Goal: Task Accomplishment & Management: Use online tool/utility

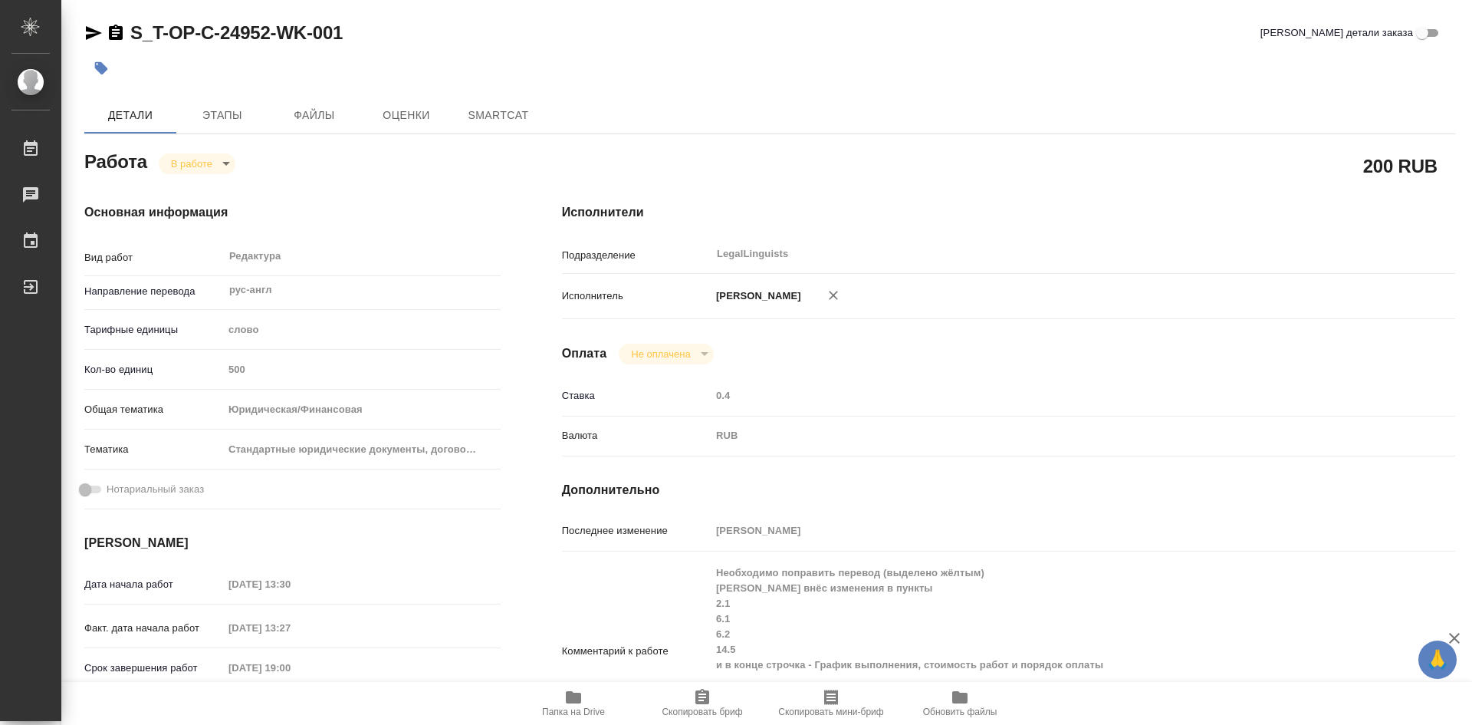
type textarea "x"
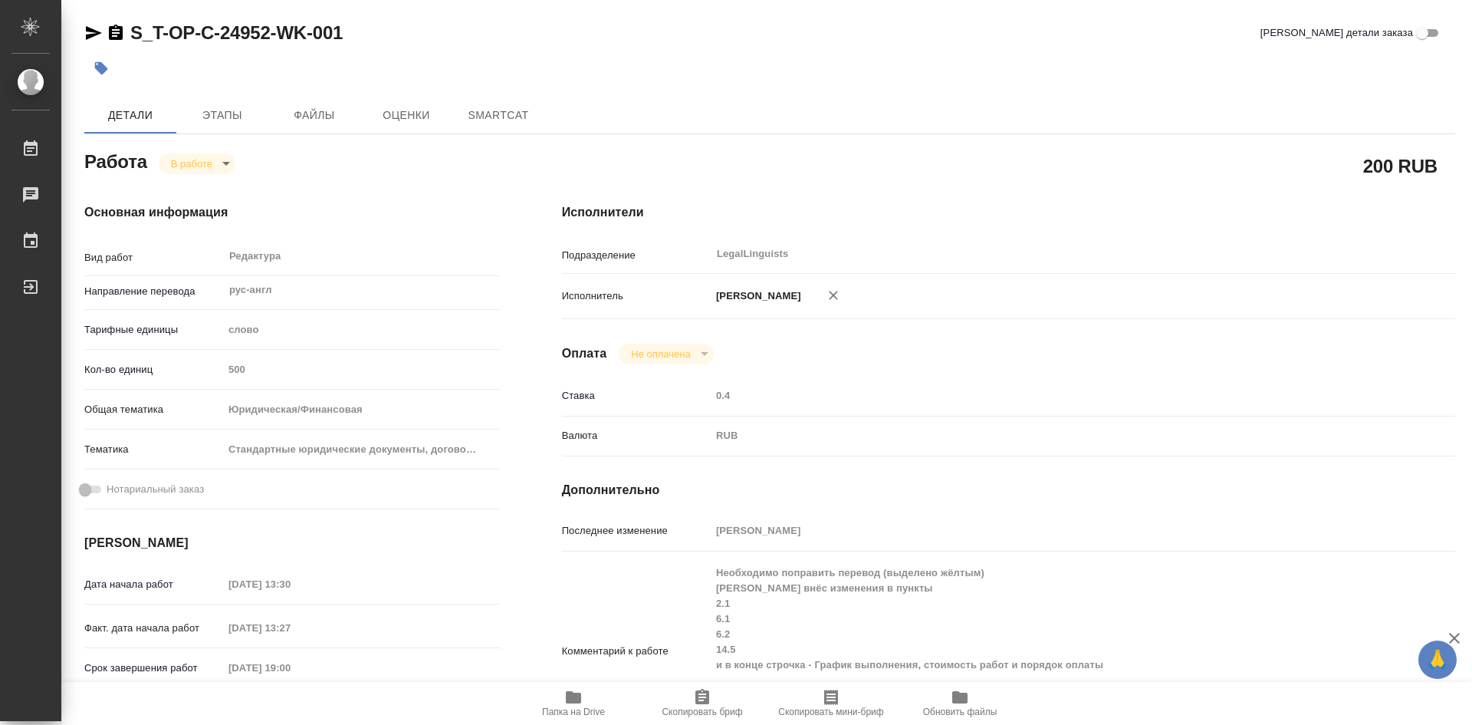
type textarea "x"
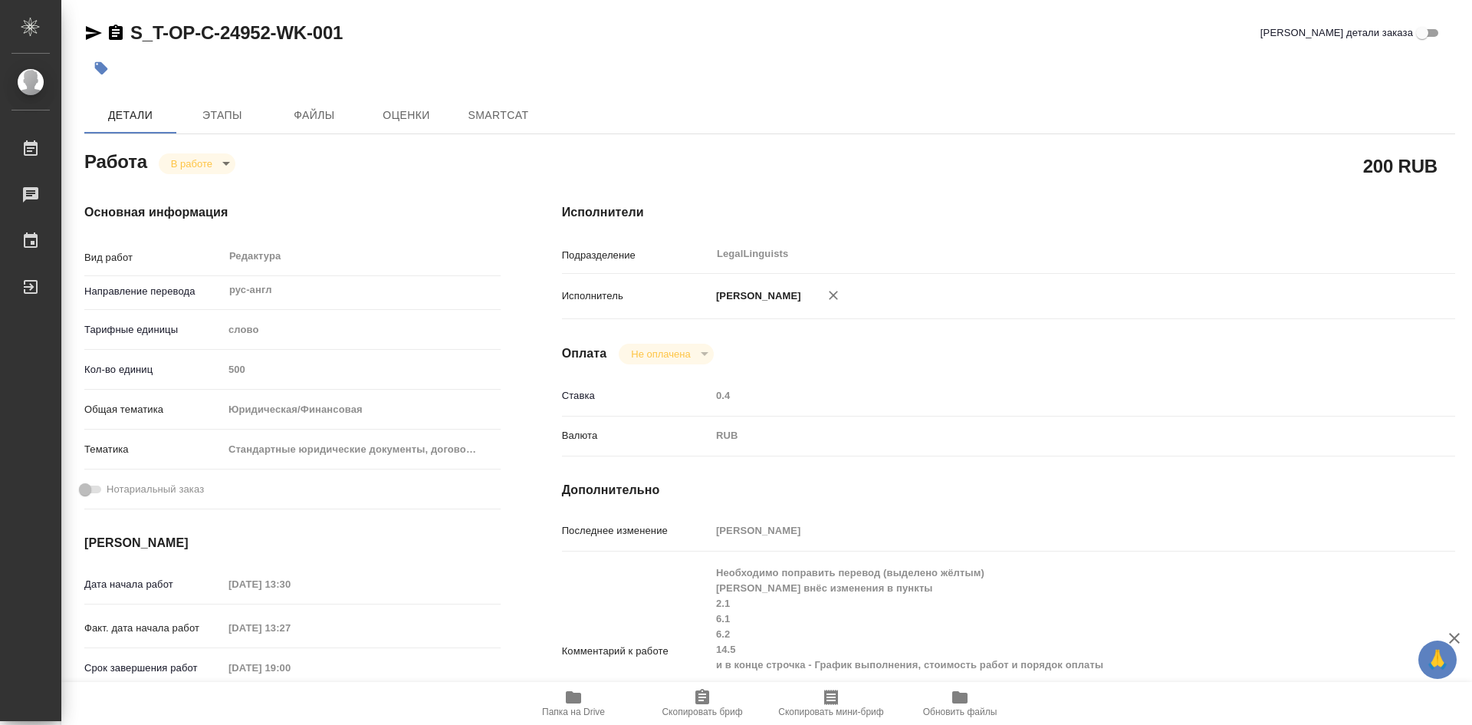
type textarea "x"
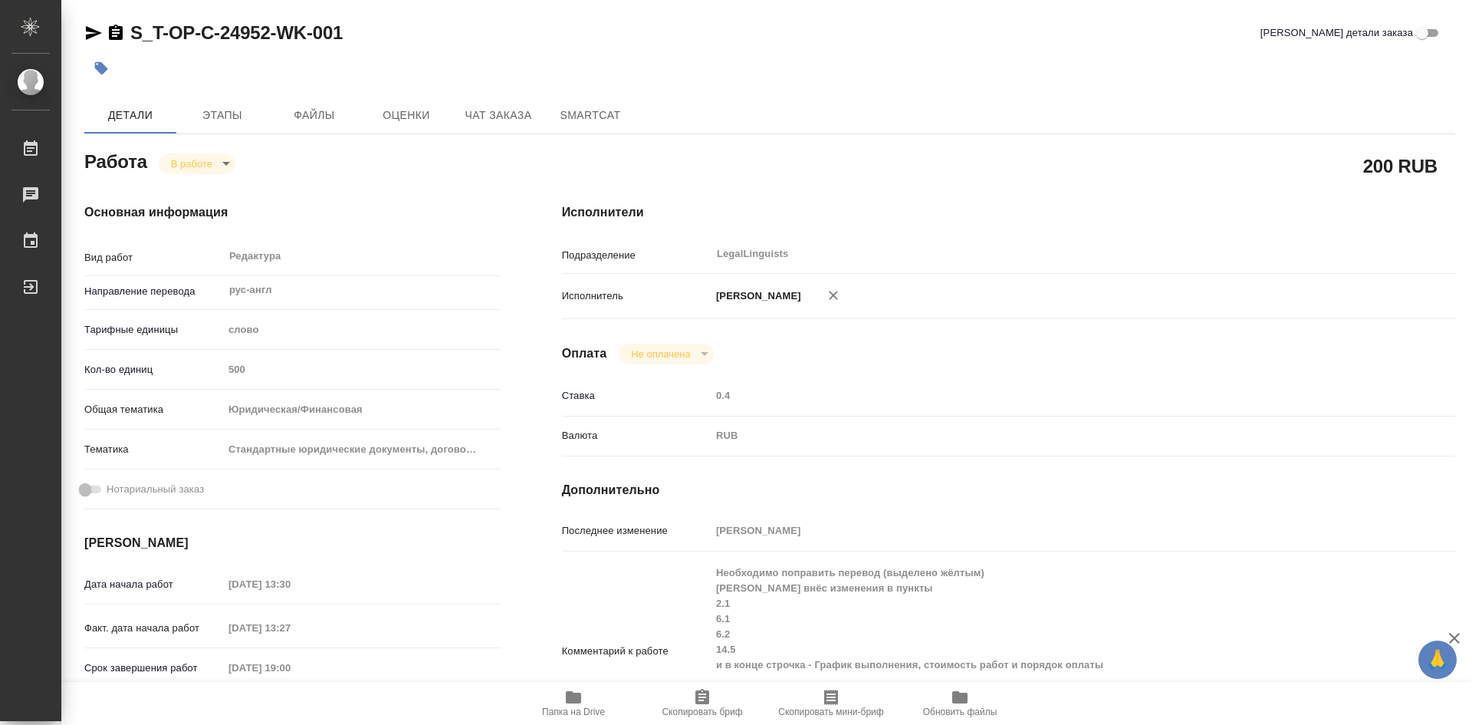
type textarea "x"
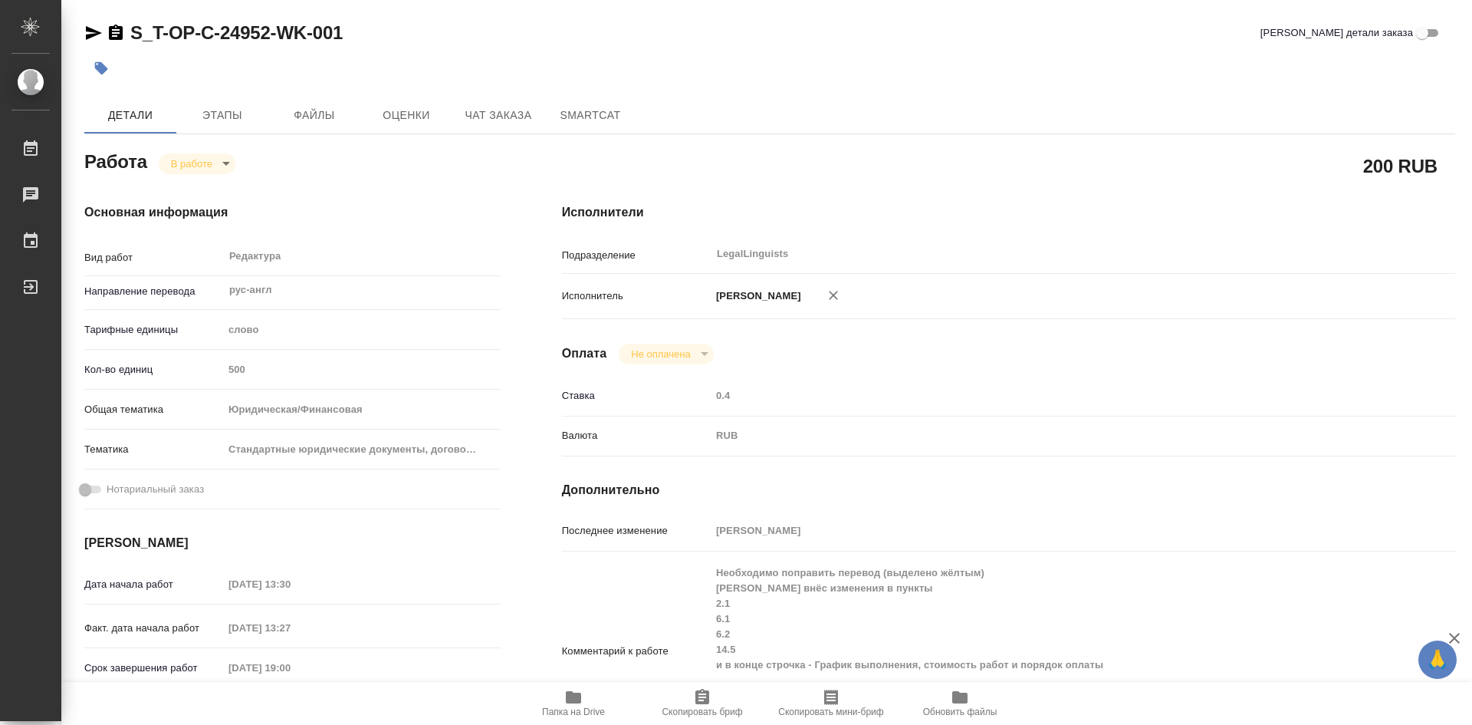
click at [580, 696] on icon "button" at bounding box center [573, 697] width 15 height 12
type textarea "x"
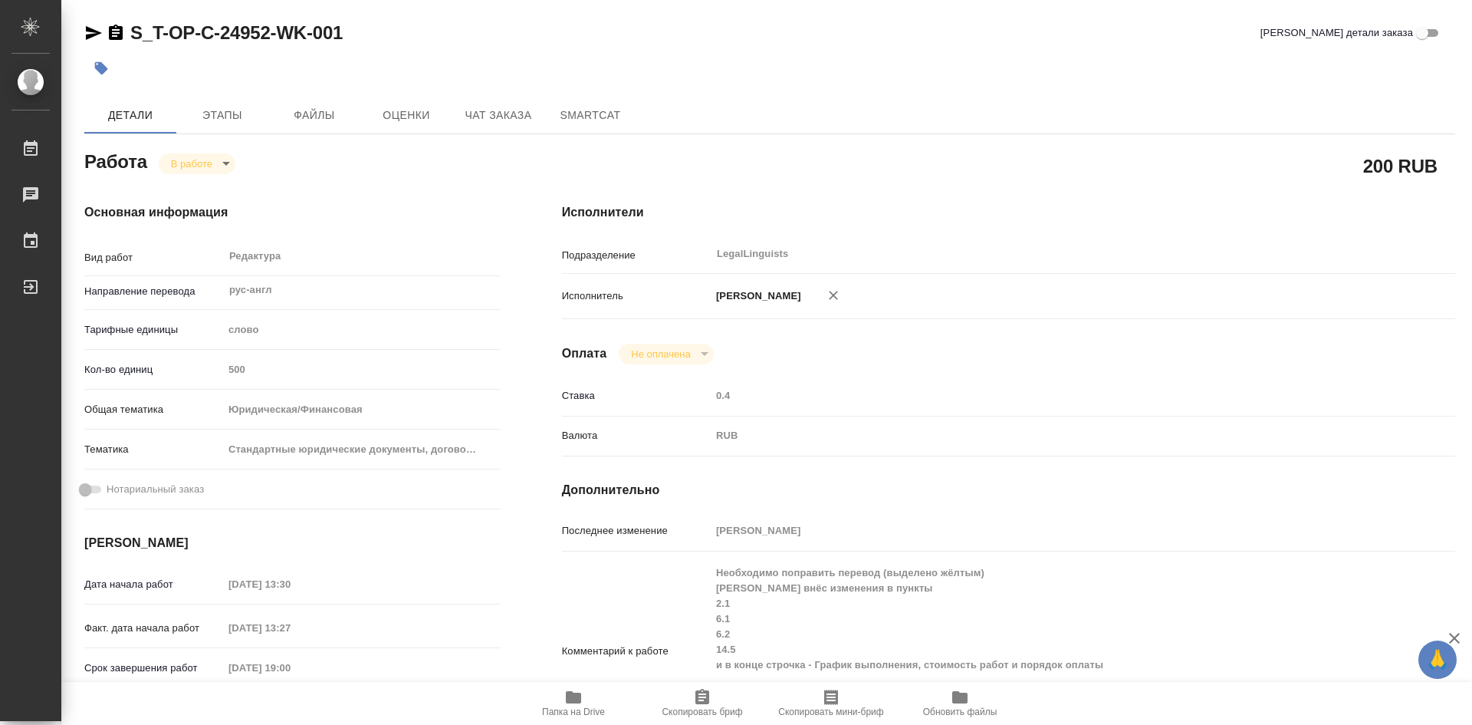
type textarea "x"
